Goal: Check status: Check status

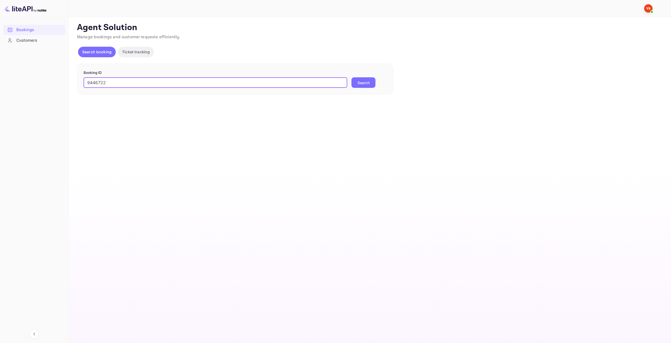
type input "9446722"
click at [356, 83] on button "Поиск" at bounding box center [364, 82] width 24 height 11
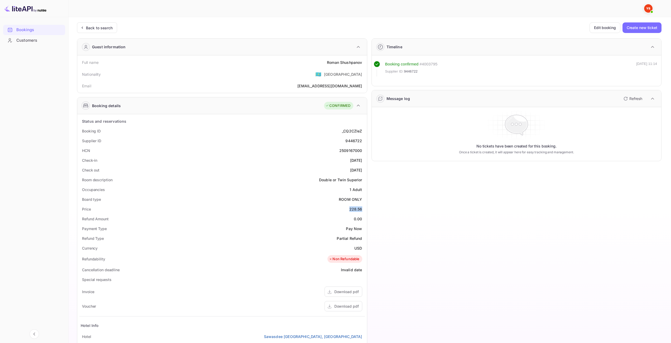
drag, startPoint x: 350, startPoint y: 210, endPoint x: 362, endPoint y: 208, distance: 12.0
click at [362, 208] on div "228.56" at bounding box center [355, 209] width 13 height 6
copy div "228.56"
drag, startPoint x: 355, startPoint y: 249, endPoint x: 363, endPoint y: 249, distance: 7.2
click at [363, 249] on div "Currency USD" at bounding box center [222, 248] width 286 height 10
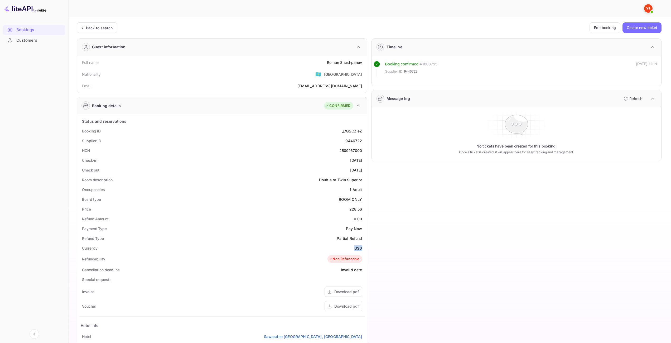
copy div "USD"
